Goal: Information Seeking & Learning: Learn about a topic

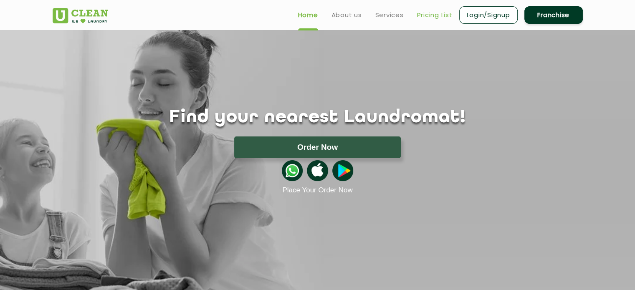
click at [430, 18] on link "Pricing List" at bounding box center [434, 15] width 35 height 10
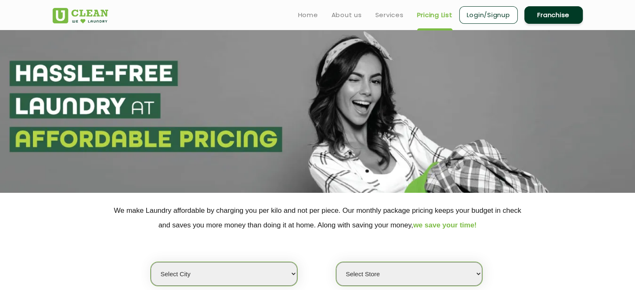
click at [274, 272] on select "Select city [GEOGRAPHIC_DATA] [GEOGRAPHIC_DATA] [GEOGRAPHIC_DATA] [GEOGRAPHIC_D…" at bounding box center [224, 274] width 146 height 24
select select "158"
click at [151, 262] on select "Select city [GEOGRAPHIC_DATA] [GEOGRAPHIC_DATA] [GEOGRAPHIC_DATA] [GEOGRAPHIC_D…" at bounding box center [224, 274] width 146 height 24
click at [432, 270] on select "Select Store UClean Puducherry" at bounding box center [409, 274] width 146 height 24
select select "471"
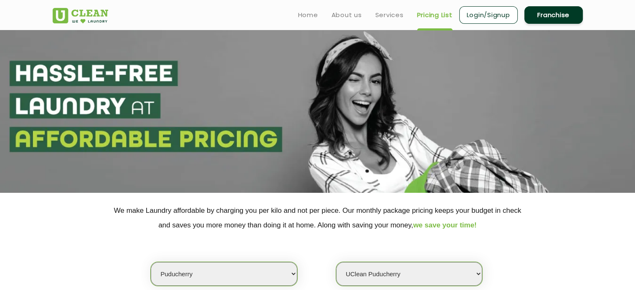
click at [336, 262] on select "Select Store UClean Puducherry" at bounding box center [409, 274] width 146 height 24
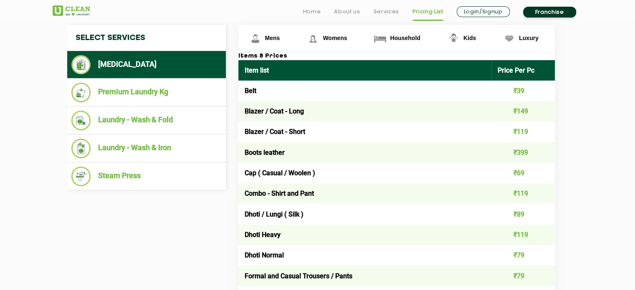
scroll to position [359, 0]
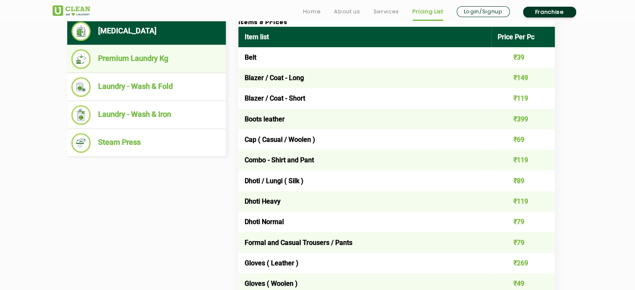
click at [153, 54] on li "Premium Laundry Kg" at bounding box center [146, 59] width 150 height 20
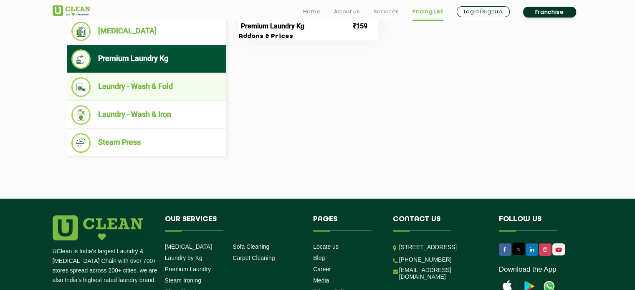
click at [152, 83] on li "Laundry - Wash & Fold" at bounding box center [146, 87] width 150 height 20
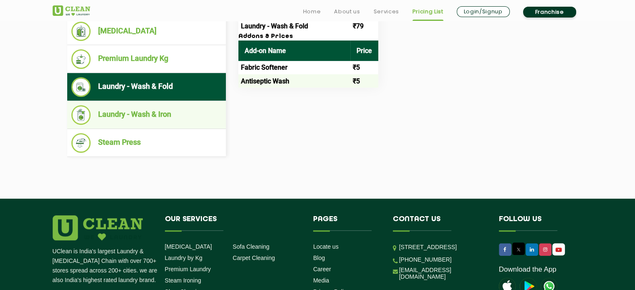
click at [131, 111] on li "Laundry - Wash & Iron" at bounding box center [146, 115] width 150 height 20
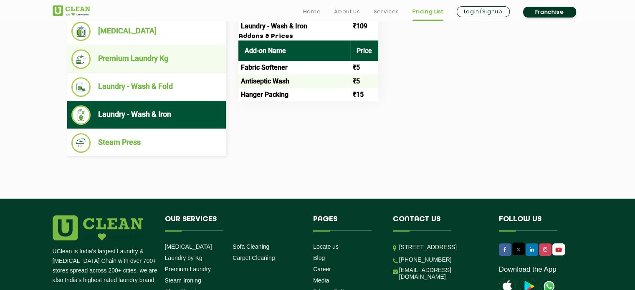
click at [152, 58] on li "Premium Laundry Kg" at bounding box center [146, 59] width 150 height 20
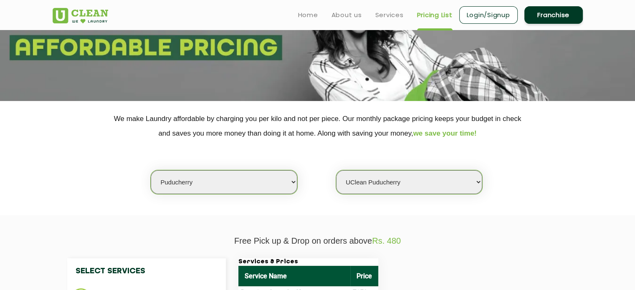
scroll to position [91, 0]
click at [292, 177] on select "Select city [GEOGRAPHIC_DATA] [GEOGRAPHIC_DATA] [GEOGRAPHIC_DATA] [GEOGRAPHIC_D…" at bounding box center [224, 183] width 146 height 24
select select "169"
click at [151, 171] on select "Select city [GEOGRAPHIC_DATA] [GEOGRAPHIC_DATA] [GEOGRAPHIC_DATA] [GEOGRAPHIC_D…" at bounding box center [224, 183] width 146 height 24
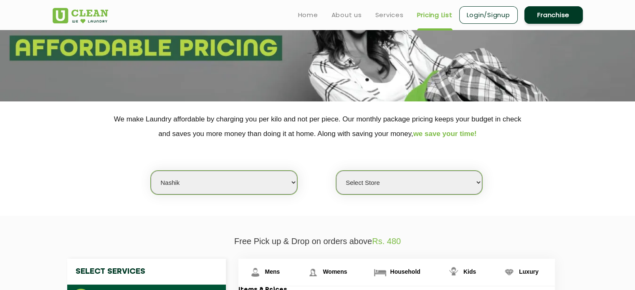
click at [440, 182] on select "Select Store UClean Nashik UClean Anandvalli, [GEOGRAPHIC_DATA]" at bounding box center [409, 183] width 146 height 24
select select "564"
click at [336, 171] on select "Select Store UClean Nashik UClean Anandvalli, [GEOGRAPHIC_DATA]" at bounding box center [409, 183] width 146 height 24
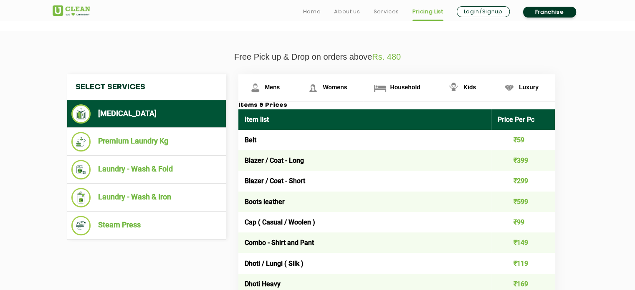
scroll to position [279, 0]
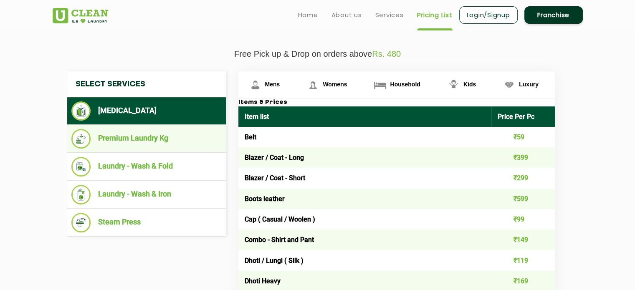
click at [135, 138] on li "Premium Laundry Kg" at bounding box center [146, 139] width 150 height 20
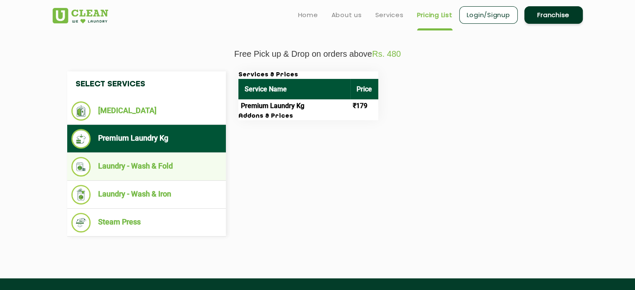
click at [172, 162] on li "Laundry - Wash & Fold" at bounding box center [146, 167] width 150 height 20
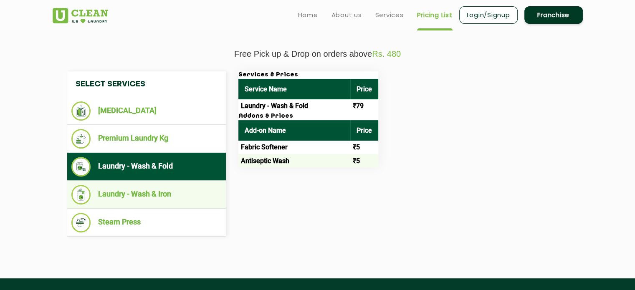
click at [177, 196] on li "Laundry - Wash & Iron" at bounding box center [146, 195] width 150 height 20
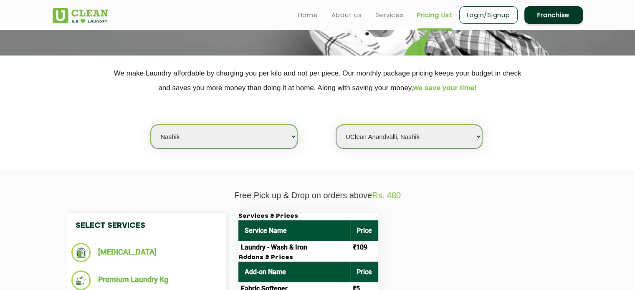
scroll to position [119, 0]
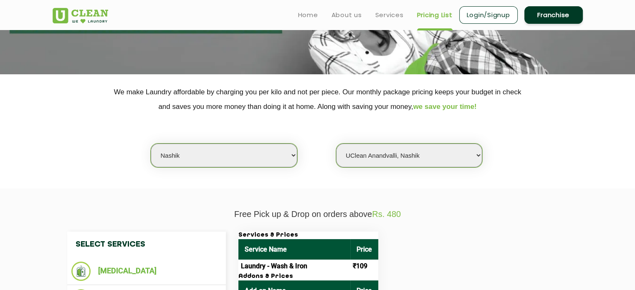
click at [269, 150] on select "Select city [GEOGRAPHIC_DATA] [GEOGRAPHIC_DATA] [GEOGRAPHIC_DATA] [GEOGRAPHIC_D…" at bounding box center [224, 156] width 146 height 24
select select "4"
click at [151, 144] on select "Select city [GEOGRAPHIC_DATA] [GEOGRAPHIC_DATA] [GEOGRAPHIC_DATA] [GEOGRAPHIC_D…" at bounding box center [224, 156] width 146 height 24
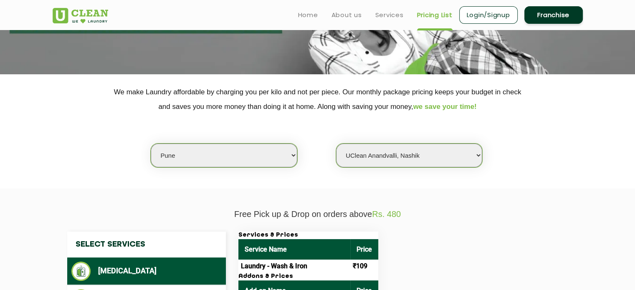
select select "0"
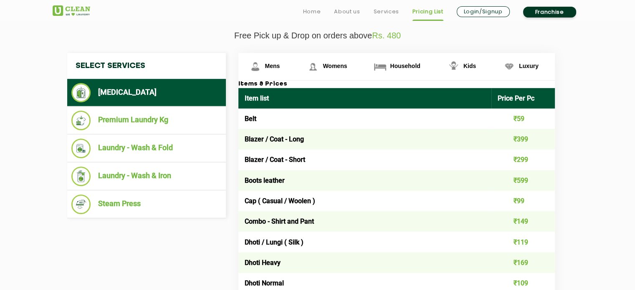
scroll to position [312, 0]
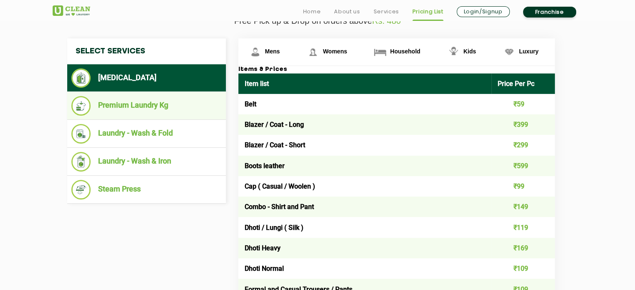
click at [103, 104] on li "Premium Laundry Kg" at bounding box center [146, 106] width 150 height 20
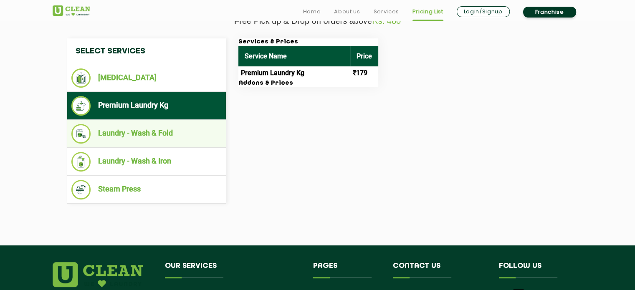
click at [109, 136] on li "Laundry - Wash & Fold" at bounding box center [146, 134] width 150 height 20
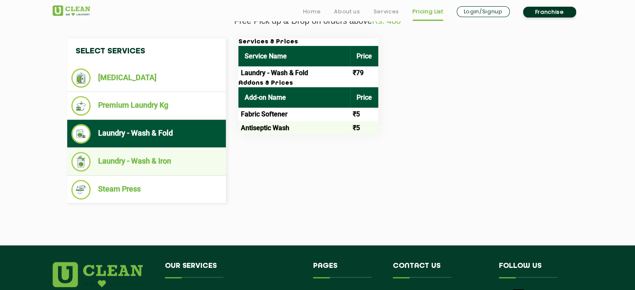
click at [113, 162] on li "Laundry - Wash & Iron" at bounding box center [146, 162] width 150 height 20
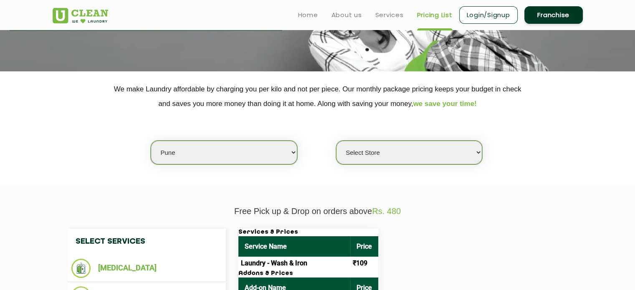
scroll to position [120, 0]
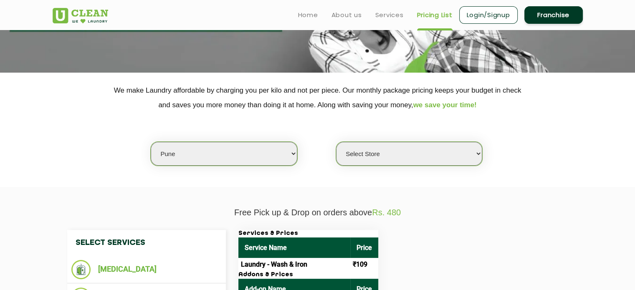
click at [198, 155] on select "Select city [GEOGRAPHIC_DATA] [GEOGRAPHIC_DATA] [GEOGRAPHIC_DATA] [GEOGRAPHIC_D…" at bounding box center [224, 154] width 146 height 24
select select "166"
click at [151, 142] on select "Select city [GEOGRAPHIC_DATA] [GEOGRAPHIC_DATA] [GEOGRAPHIC_DATA] [GEOGRAPHIC_D…" at bounding box center [224, 154] width 146 height 24
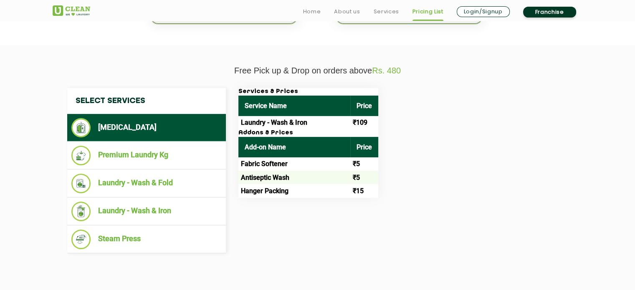
select select "0"
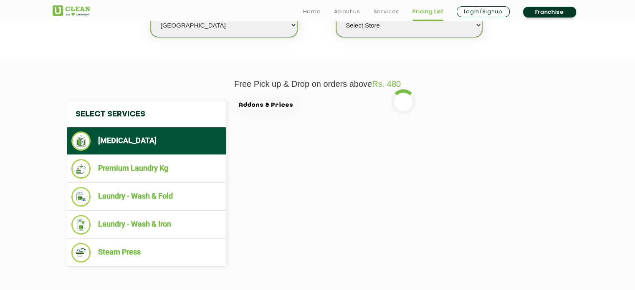
scroll to position [267, 0]
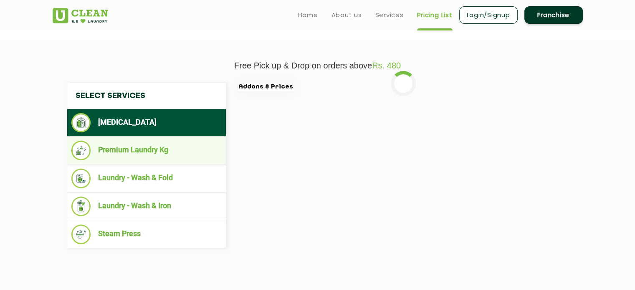
click at [124, 151] on li "Premium Laundry Kg" at bounding box center [146, 151] width 150 height 20
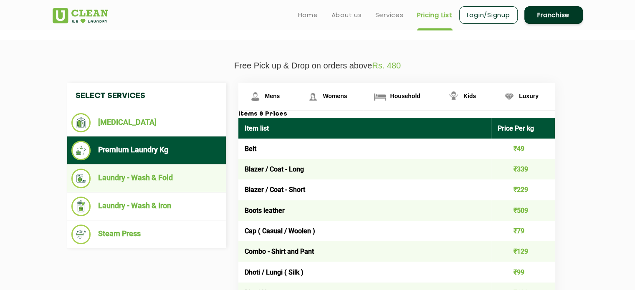
click at [124, 174] on li "Laundry - Wash & Fold" at bounding box center [146, 179] width 150 height 20
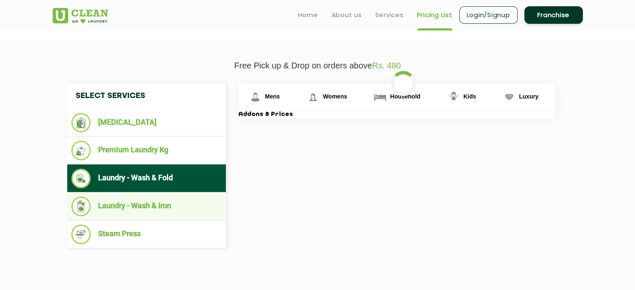
click at [117, 203] on li "Laundry - Wash & Iron" at bounding box center [146, 207] width 150 height 20
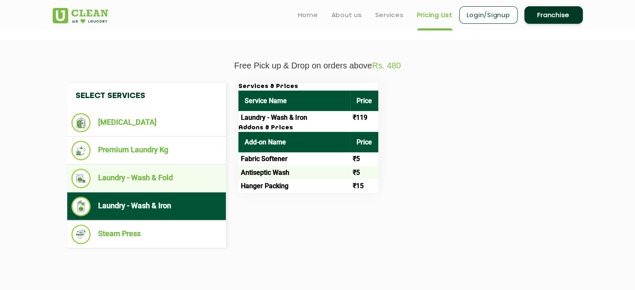
click at [116, 174] on li "Laundry - Wash & Fold" at bounding box center [146, 179] width 150 height 20
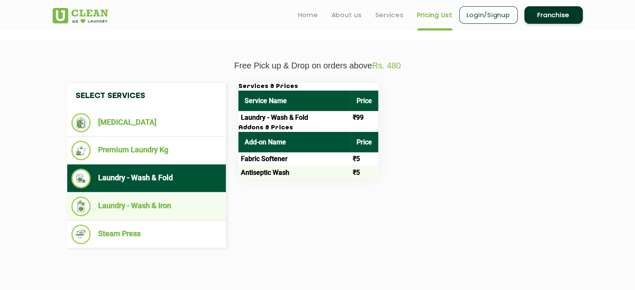
click at [125, 204] on li "Laundry - Wash & Iron" at bounding box center [146, 207] width 150 height 20
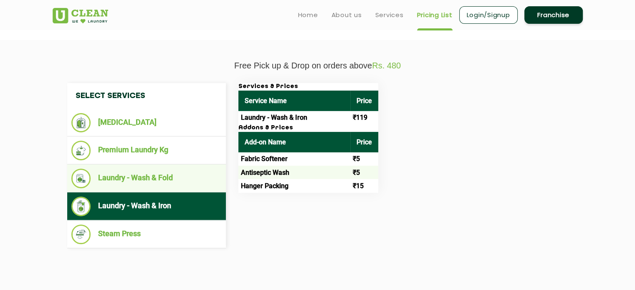
click at [122, 177] on li "Laundry - Wash & Fold" at bounding box center [146, 179] width 150 height 20
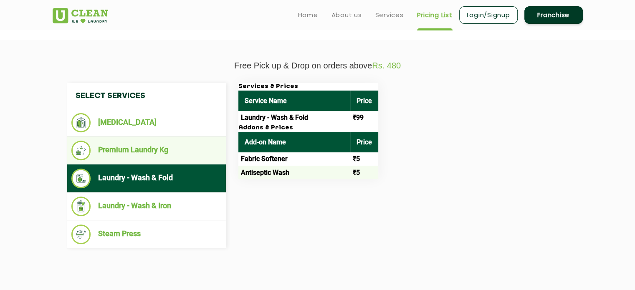
click at [122, 152] on li "Premium Laundry Kg" at bounding box center [146, 151] width 150 height 20
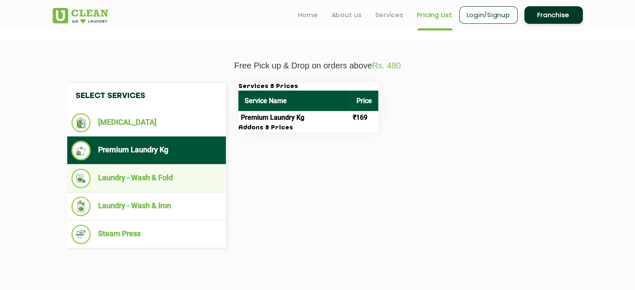
click at [139, 175] on li "Laundry - Wash & Fold" at bounding box center [146, 179] width 150 height 20
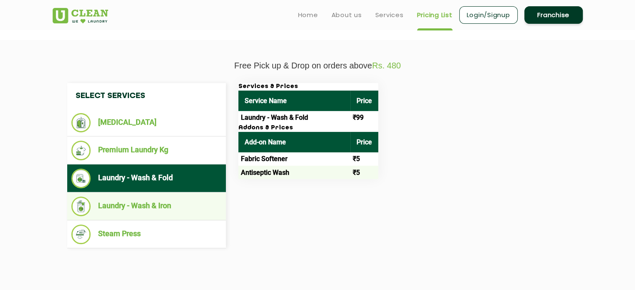
click at [145, 207] on li "Laundry - Wash & Iron" at bounding box center [146, 207] width 150 height 20
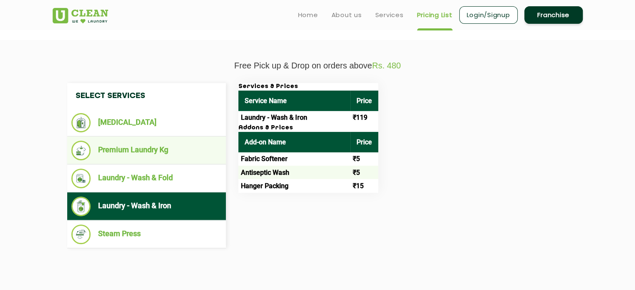
click at [149, 151] on li "Premium Laundry Kg" at bounding box center [146, 151] width 150 height 20
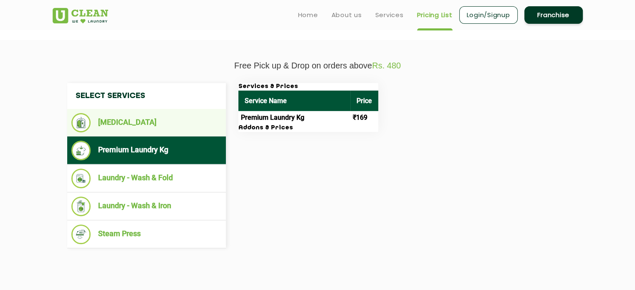
click at [131, 128] on li "[MEDICAL_DATA]" at bounding box center [146, 122] width 150 height 19
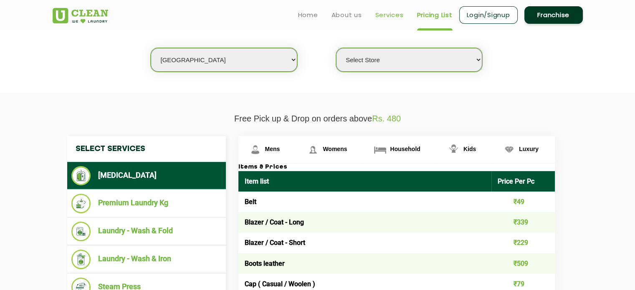
scroll to position [157, 0]
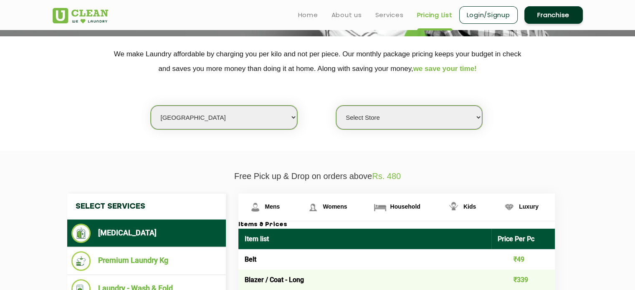
click at [193, 126] on select "Select city [GEOGRAPHIC_DATA] [GEOGRAPHIC_DATA] [GEOGRAPHIC_DATA] [GEOGRAPHIC_D…" at bounding box center [224, 118] width 146 height 24
select select "189"
click at [151, 106] on select "Select city [GEOGRAPHIC_DATA] [GEOGRAPHIC_DATA] [GEOGRAPHIC_DATA] [GEOGRAPHIC_D…" at bounding box center [224, 118] width 146 height 24
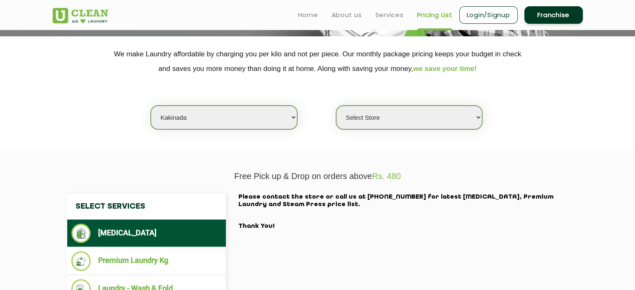
click at [412, 122] on select "Select Store [GEOGRAPHIC_DATA]" at bounding box center [409, 118] width 146 height 24
select select "561"
click at [336, 106] on select "Select Store [GEOGRAPHIC_DATA]" at bounding box center [409, 118] width 146 height 24
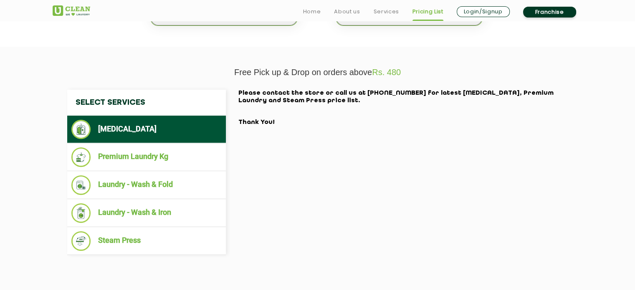
scroll to position [266, 0]
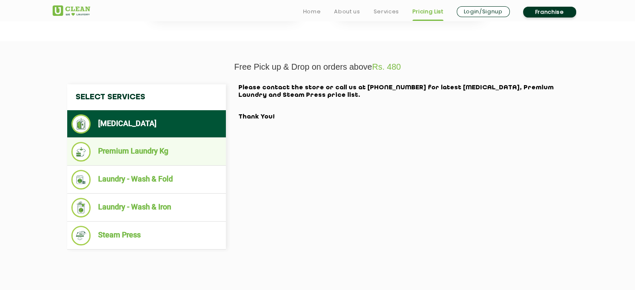
click at [102, 159] on li "Premium Laundry Kg" at bounding box center [146, 152] width 150 height 20
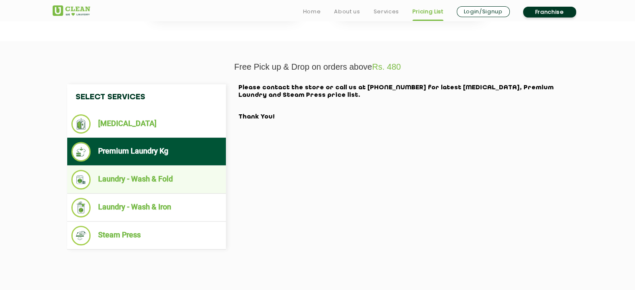
click at [117, 184] on li "Laundry - Wash & Fold" at bounding box center [146, 180] width 150 height 20
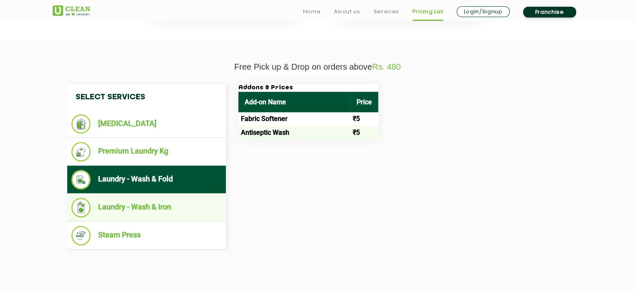
click at [129, 207] on li "Laundry - Wash & Iron" at bounding box center [146, 208] width 150 height 20
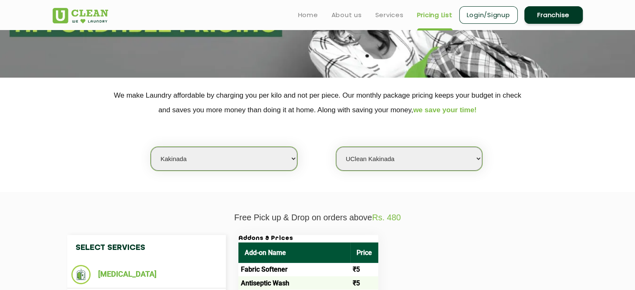
scroll to position [105, 0]
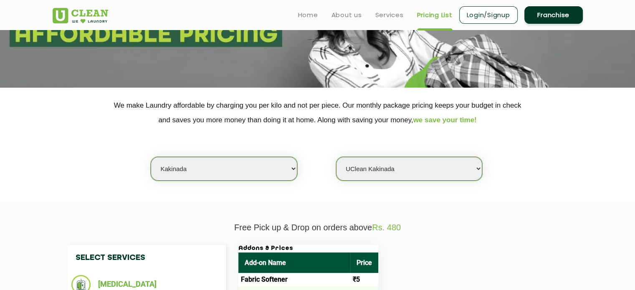
click at [256, 169] on select "Select city [GEOGRAPHIC_DATA] [GEOGRAPHIC_DATA] [GEOGRAPHIC_DATA] [GEOGRAPHIC_D…" at bounding box center [224, 169] width 146 height 24
select select "197"
click at [151, 157] on select "Select city [GEOGRAPHIC_DATA] [GEOGRAPHIC_DATA] [GEOGRAPHIC_DATA] [GEOGRAPHIC_D…" at bounding box center [224, 169] width 146 height 24
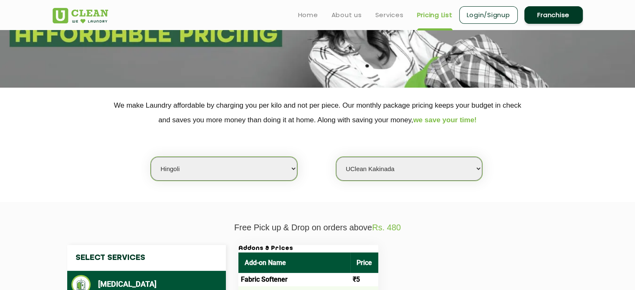
select select "0"
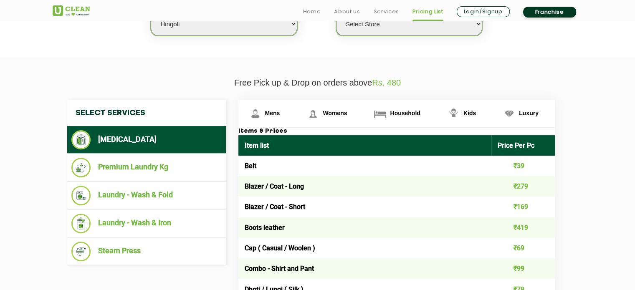
scroll to position [250, 0]
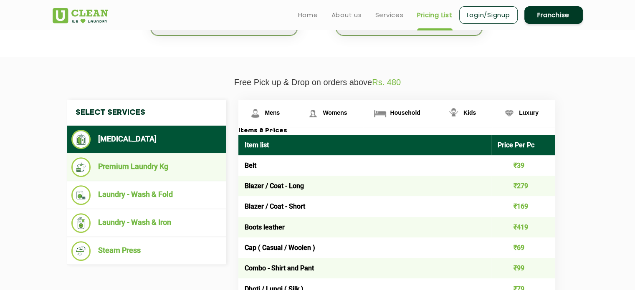
click at [131, 175] on li "Premium Laundry Kg" at bounding box center [146, 167] width 150 height 20
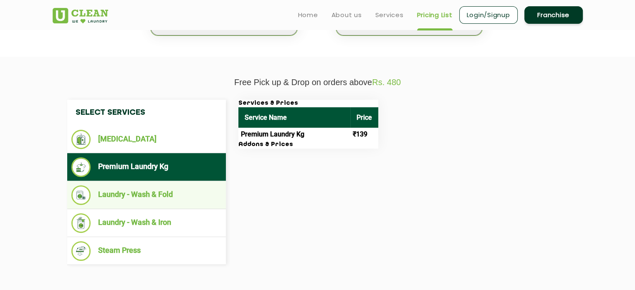
click at [141, 197] on li "Laundry - Wash & Fold" at bounding box center [146, 195] width 150 height 20
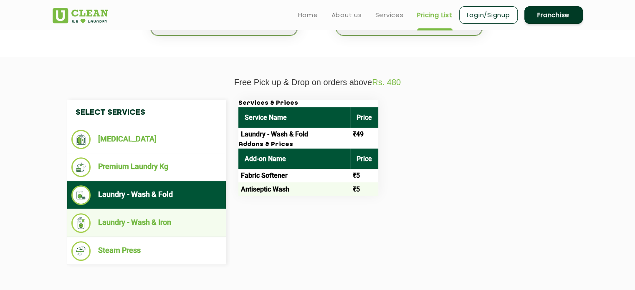
click at [142, 224] on li "Laundry - Wash & Iron" at bounding box center [146, 223] width 150 height 20
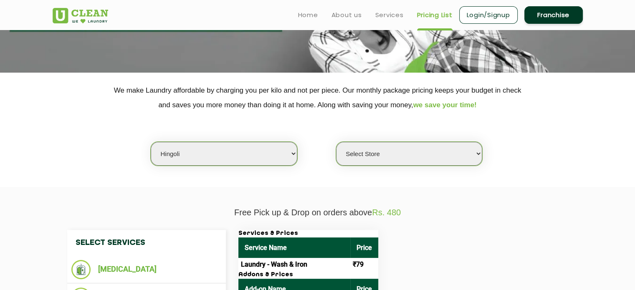
scroll to position [119, 0]
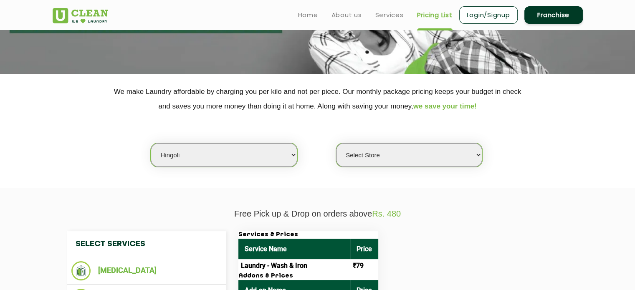
click at [287, 154] on select "Select city [GEOGRAPHIC_DATA] [GEOGRAPHIC_DATA] [GEOGRAPHIC_DATA] [GEOGRAPHIC_D…" at bounding box center [224, 155] width 146 height 24
select select "41"
click at [151, 143] on select "Select city [GEOGRAPHIC_DATA] [GEOGRAPHIC_DATA] [GEOGRAPHIC_DATA] [GEOGRAPHIC_D…" at bounding box center [224, 155] width 146 height 24
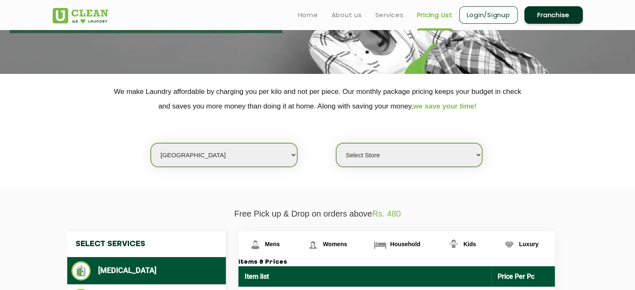
click at [406, 159] on select "Select Store [GEOGRAPHIC_DATA]" at bounding box center [409, 155] width 146 height 24
select select "308"
click at [336, 143] on select "Select Store [GEOGRAPHIC_DATA]" at bounding box center [409, 155] width 146 height 24
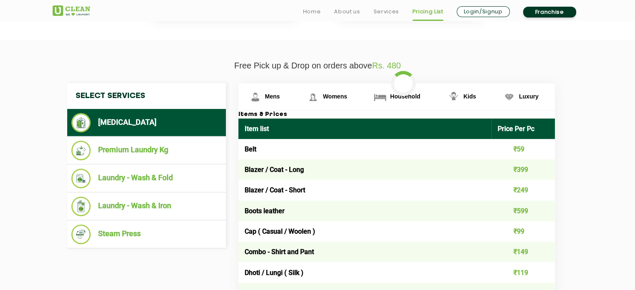
scroll to position [269, 0]
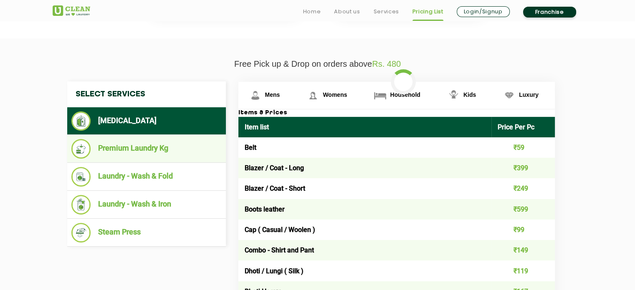
click at [129, 152] on li "Premium Laundry Kg" at bounding box center [146, 149] width 150 height 20
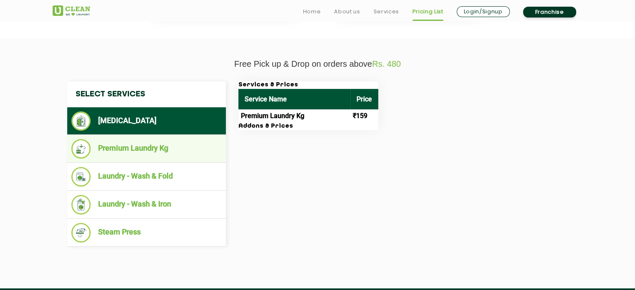
click at [125, 155] on li "Premium Laundry Kg" at bounding box center [146, 149] width 150 height 20
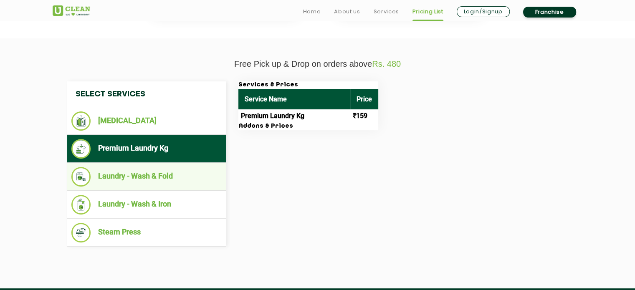
click at [129, 175] on li "Laundry - Wash & Fold" at bounding box center [146, 177] width 150 height 20
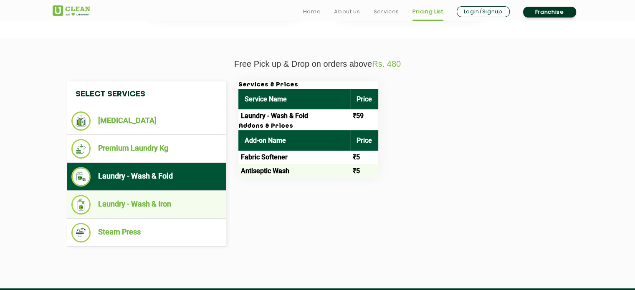
click at [140, 205] on li "Laundry - Wash & Iron" at bounding box center [146, 205] width 150 height 20
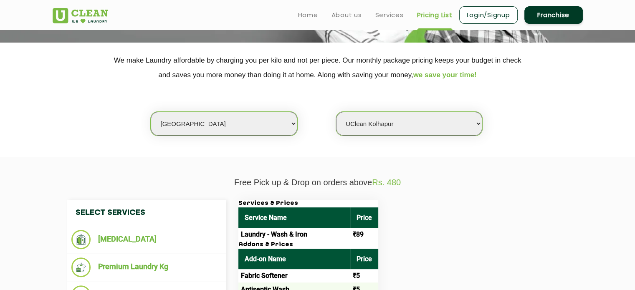
scroll to position [150, 0]
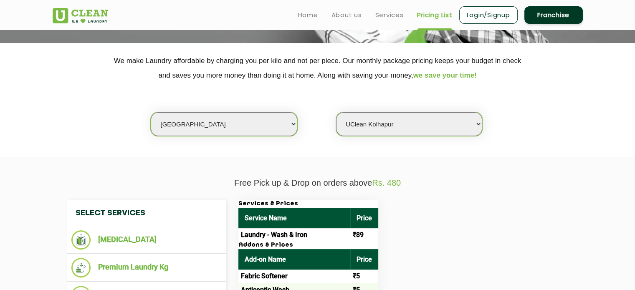
click at [280, 123] on select "Select city [GEOGRAPHIC_DATA] [GEOGRAPHIC_DATA] [GEOGRAPHIC_DATA] [GEOGRAPHIC_D…" at bounding box center [224, 124] width 146 height 24
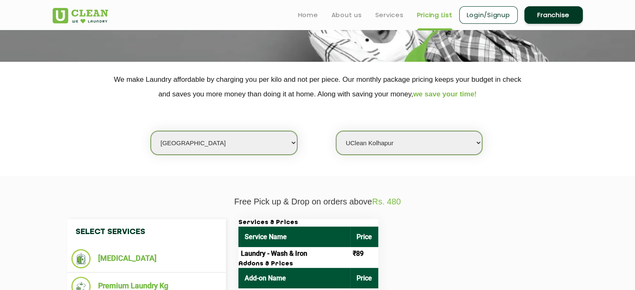
scroll to position [117, 0]
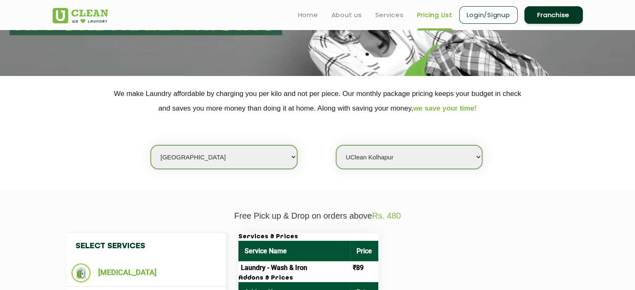
click at [277, 162] on select "Select city [GEOGRAPHIC_DATA] [GEOGRAPHIC_DATA] [GEOGRAPHIC_DATA] [GEOGRAPHIC_D…" at bounding box center [224, 157] width 146 height 24
select select "153"
click at [151, 145] on select "Select city [GEOGRAPHIC_DATA] [GEOGRAPHIC_DATA] [GEOGRAPHIC_DATA] [GEOGRAPHIC_D…" at bounding box center [224, 157] width 146 height 24
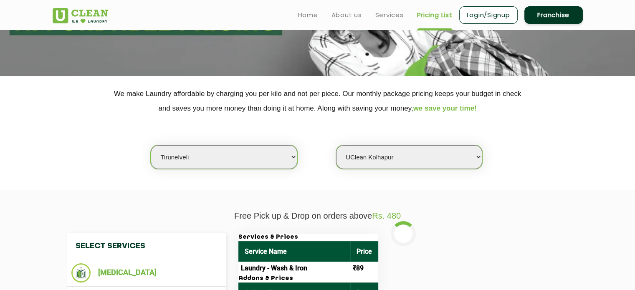
select select "0"
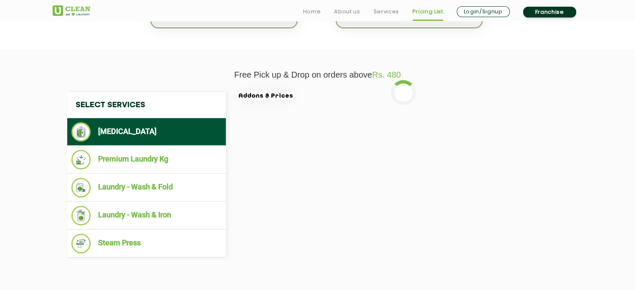
scroll to position [259, 0]
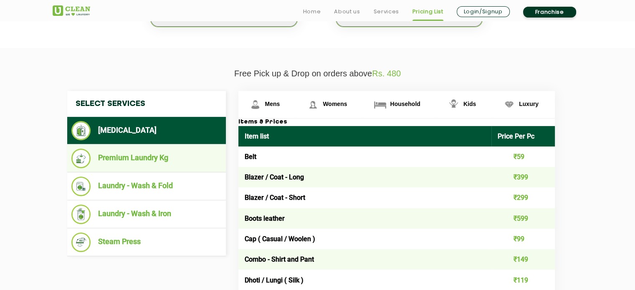
click at [110, 157] on li "Premium Laundry Kg" at bounding box center [146, 159] width 150 height 20
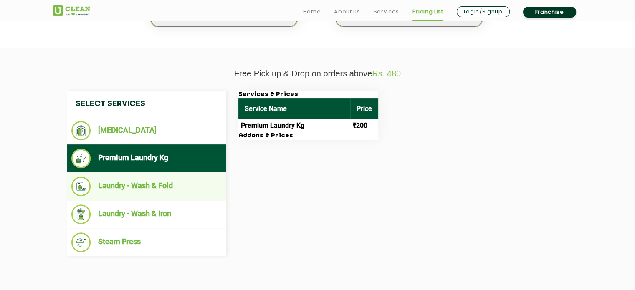
click at [120, 185] on li "Laundry - Wash & Fold" at bounding box center [146, 187] width 150 height 20
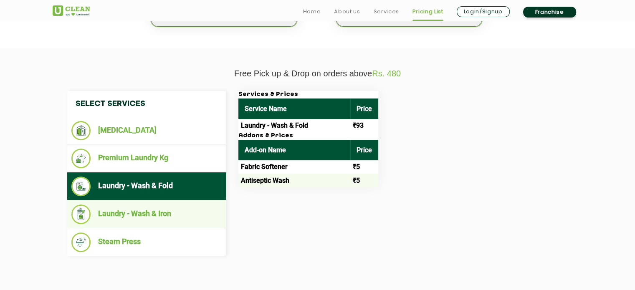
click at [132, 212] on li "Laundry - Wash & Iron" at bounding box center [146, 215] width 150 height 20
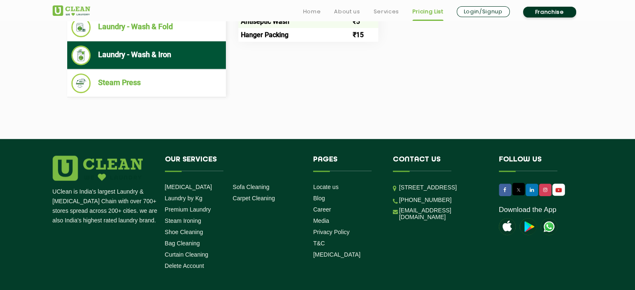
scroll to position [466, 0]
